Goal: Transaction & Acquisition: Purchase product/service

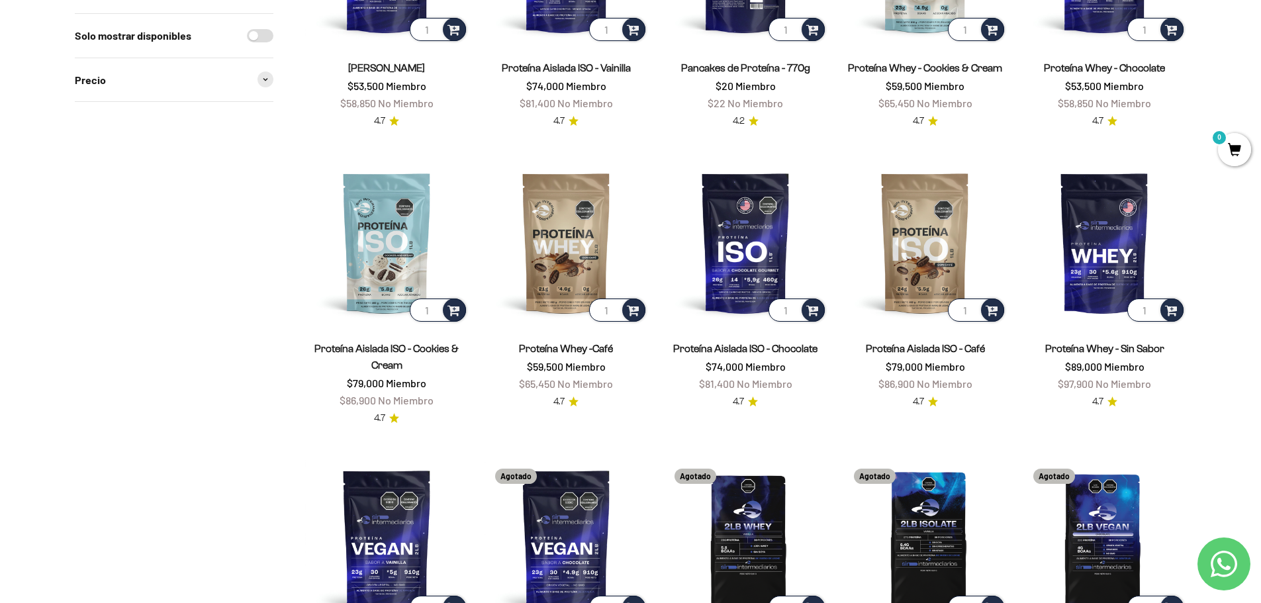
scroll to position [331, 0]
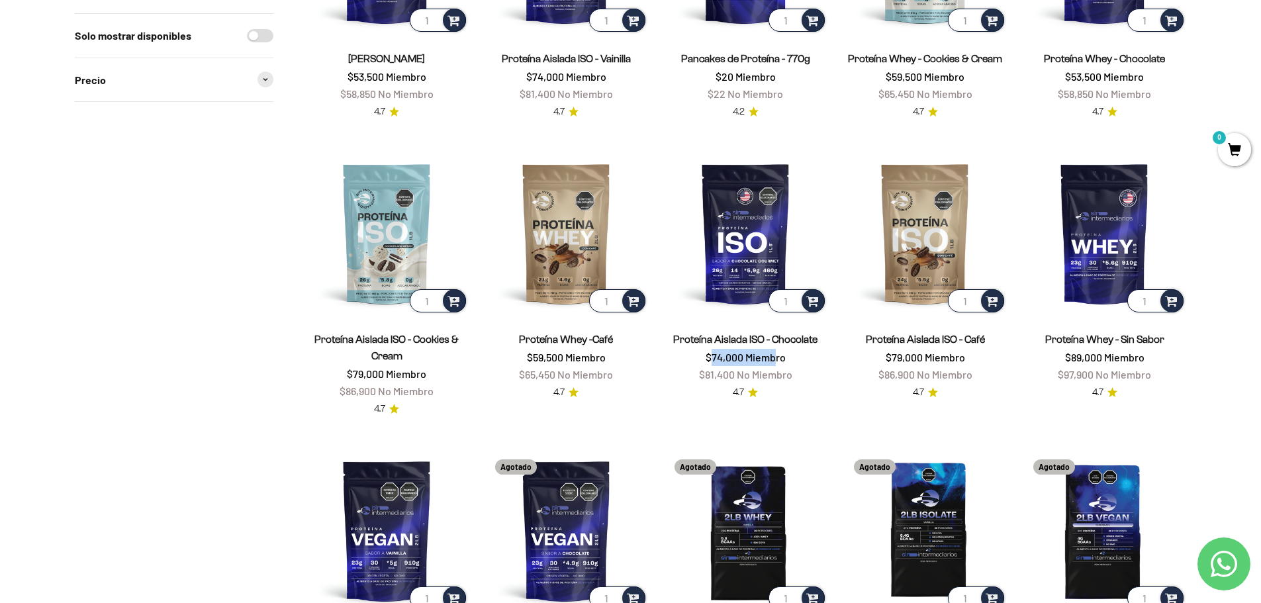
drag, startPoint x: 711, startPoint y: 357, endPoint x: 774, endPoint y: 357, distance: 62.9
click at [774, 357] on span "$74,000 Miembro" at bounding box center [746, 357] width 80 height 13
drag, startPoint x: 889, startPoint y: 355, endPoint x: 958, endPoint y: 353, distance: 68.9
click at [958, 353] on span "$79,000 Miembro" at bounding box center [925, 357] width 79 height 13
click at [972, 355] on price-list "$79,000 Miembro $86,900 No Miembro" at bounding box center [925, 366] width 94 height 34
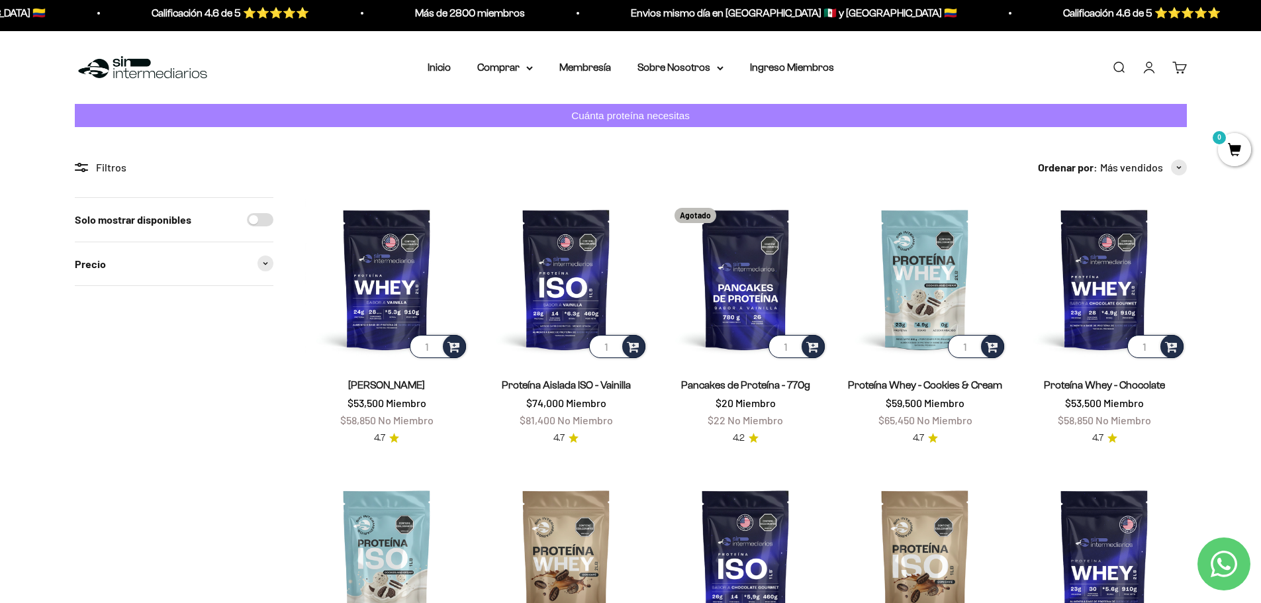
scroll to position [0, 0]
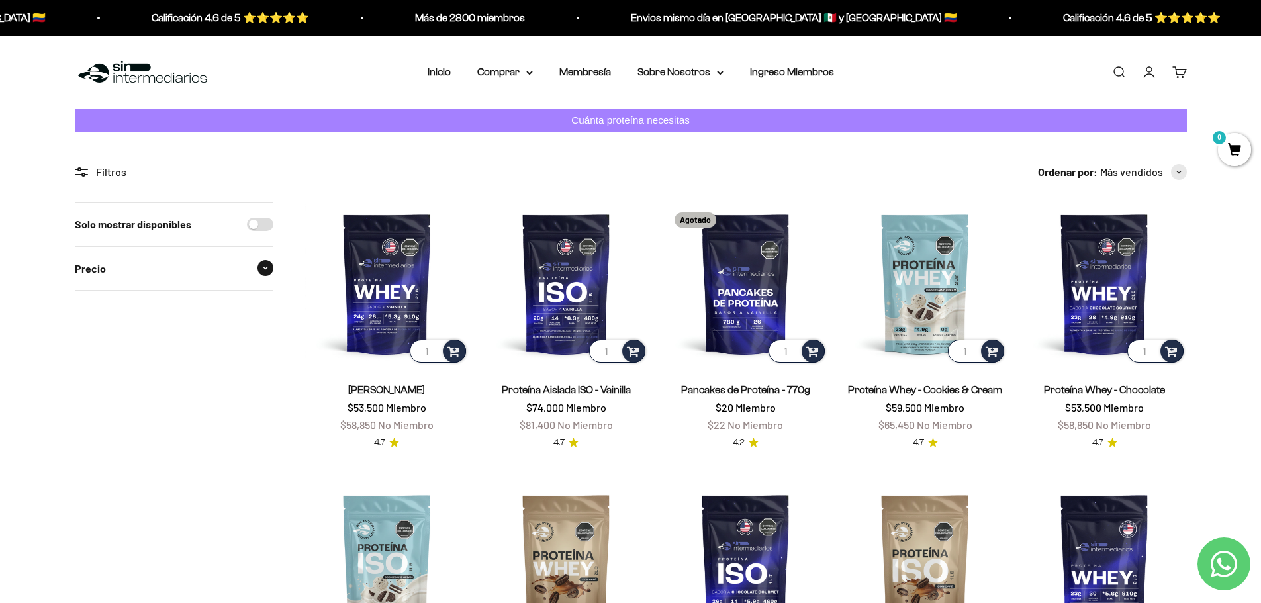
click at [148, 275] on div "Precio" at bounding box center [174, 269] width 199 height 44
click at [516, 76] on summary "Comprar" at bounding box center [505, 72] width 56 height 17
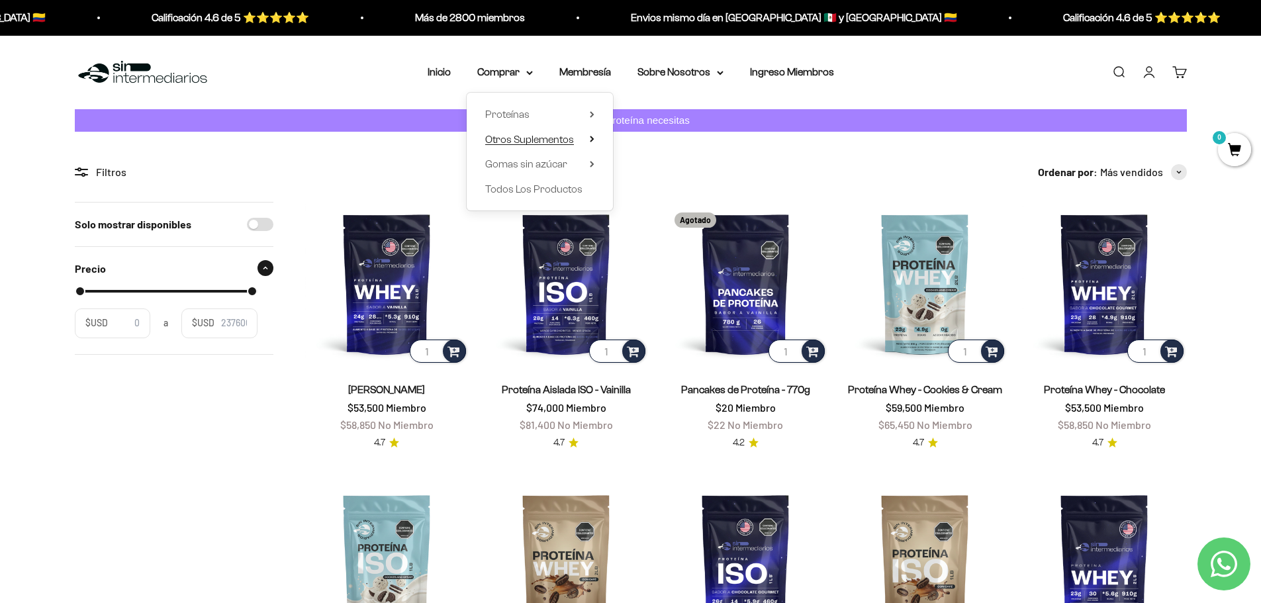
click at [551, 141] on span "Otros Suplementos" at bounding box center [529, 138] width 89 height 11
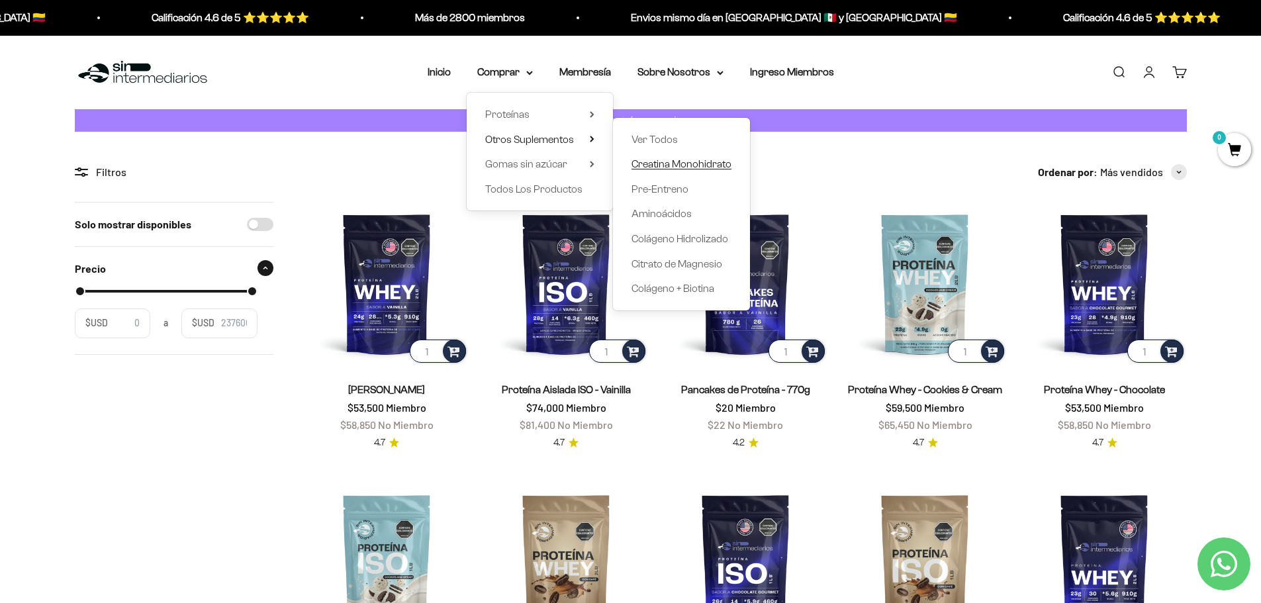
click at [713, 159] on span "Creatina Monohidrato" at bounding box center [681, 163] width 100 height 11
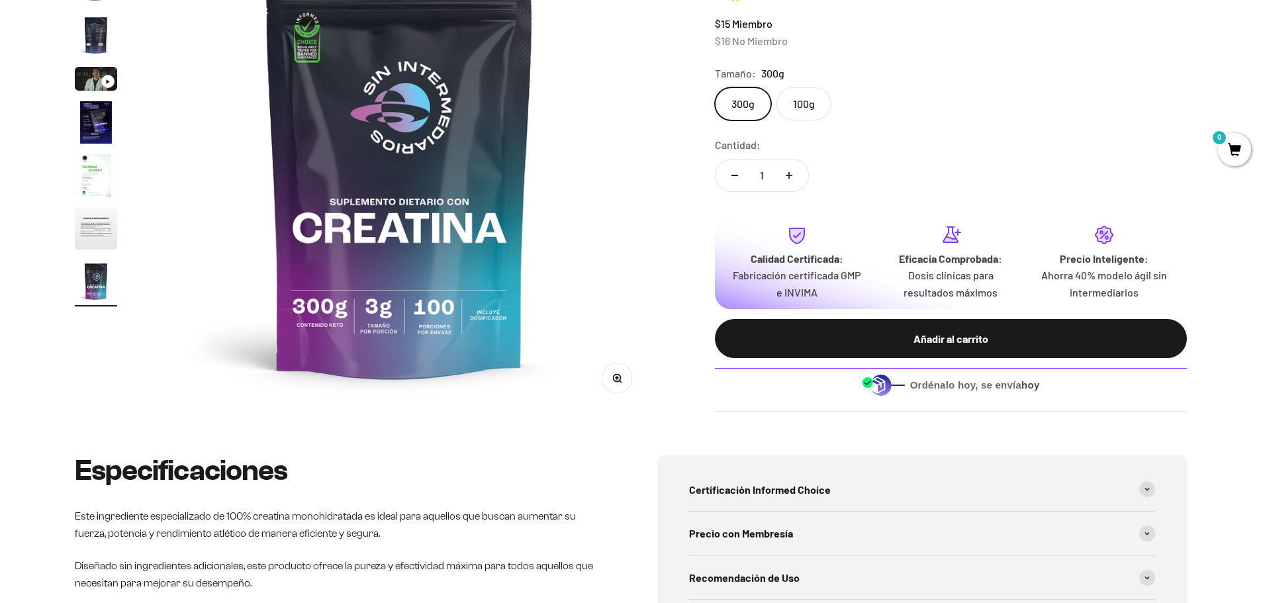
scroll to position [199, 0]
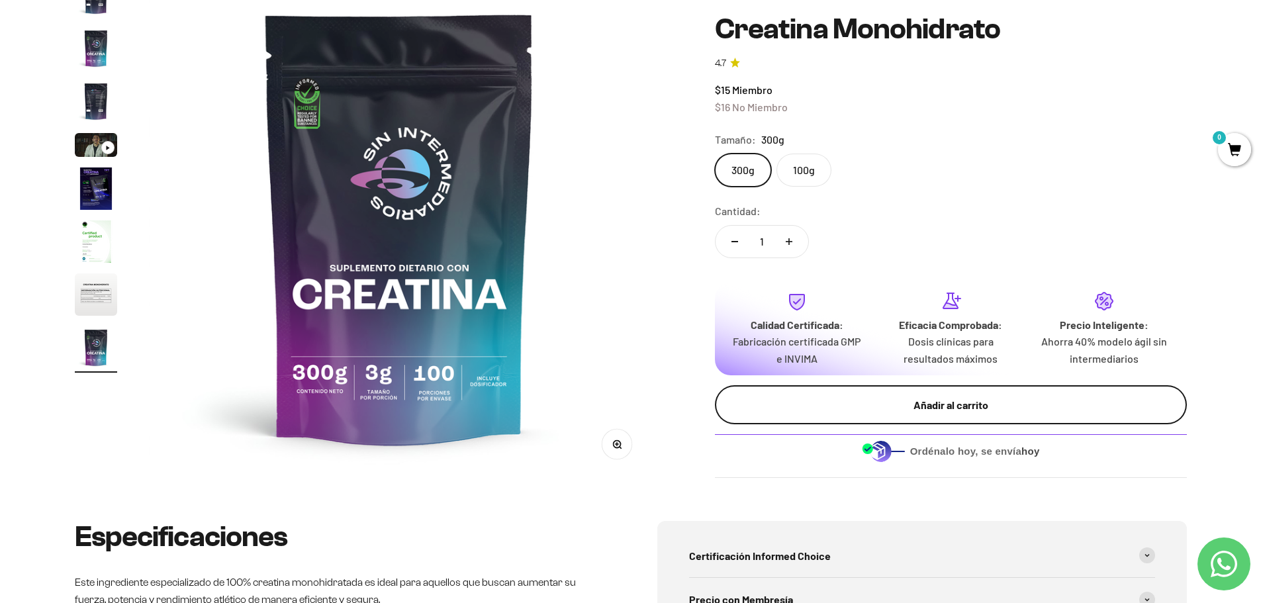
click at [914, 410] on div "Añadir al carrito" at bounding box center [950, 404] width 419 height 17
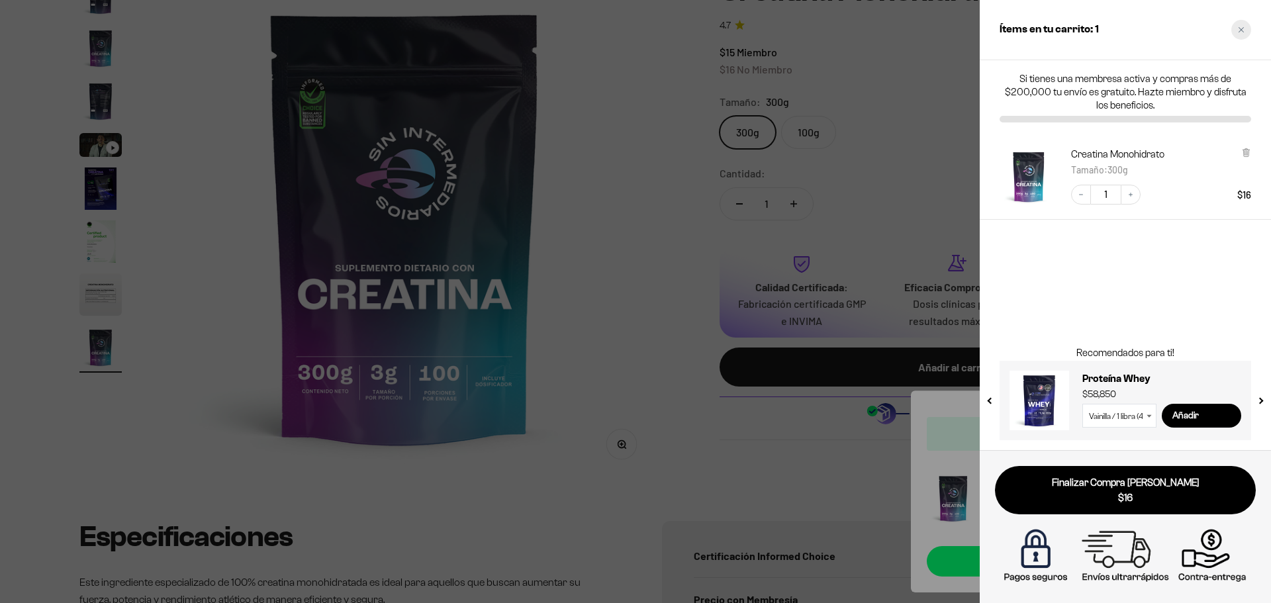
click at [1236, 28] on div "Close cart" at bounding box center [1241, 30] width 20 height 20
